Goal: Find specific fact: Find specific fact

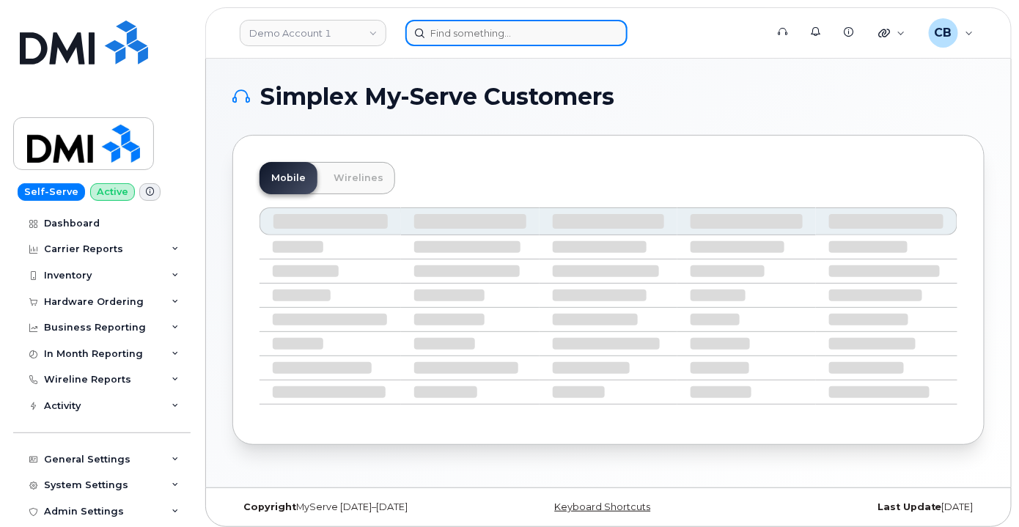
click at [482, 36] on input at bounding box center [516, 33] width 222 height 26
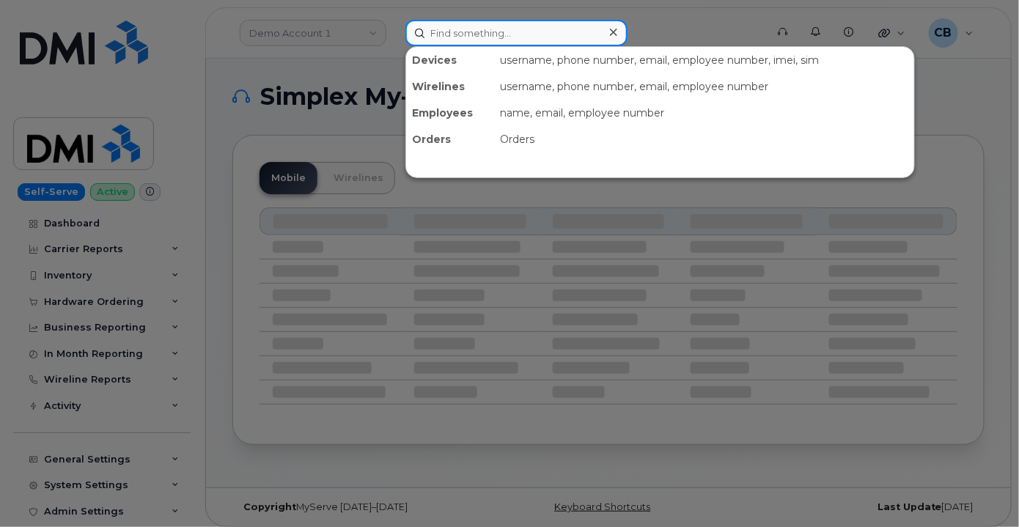
paste input "3469789758"
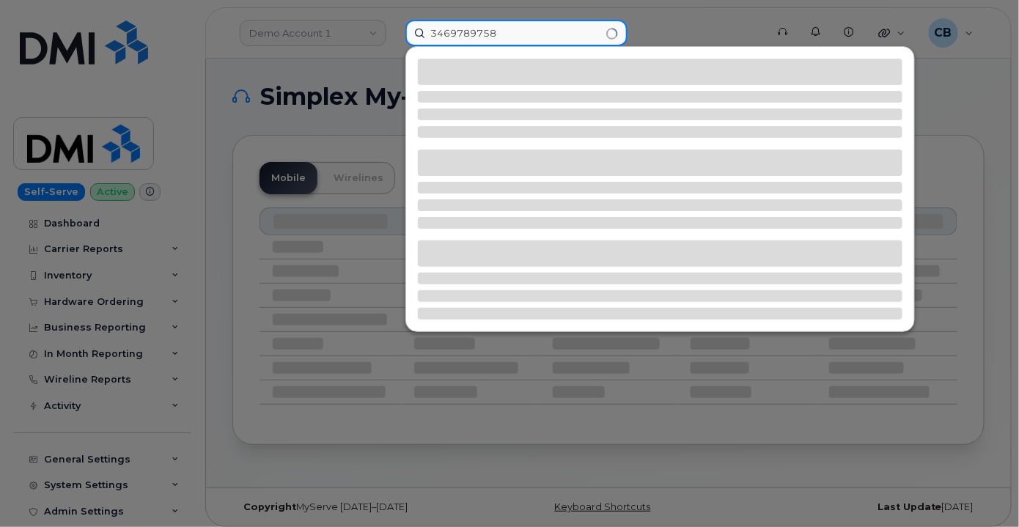
type input "3469789758"
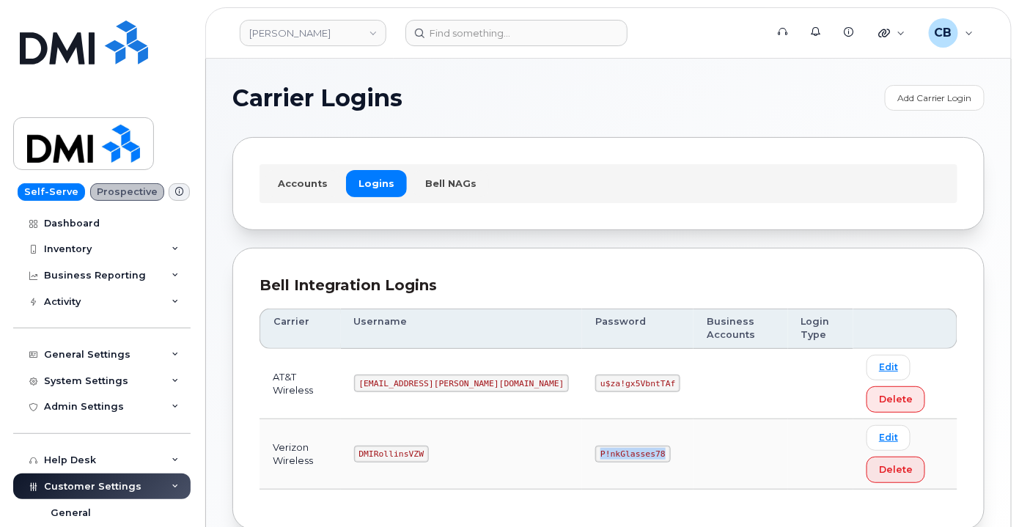
drag, startPoint x: 567, startPoint y: 394, endPoint x: 520, endPoint y: 393, distance: 46.2
click at [595, 446] on code "P!nkGlasses78" at bounding box center [632, 455] width 75 height 18
copy code "P!nkGlasses78"
